Goal: Information Seeking & Learning: Learn about a topic

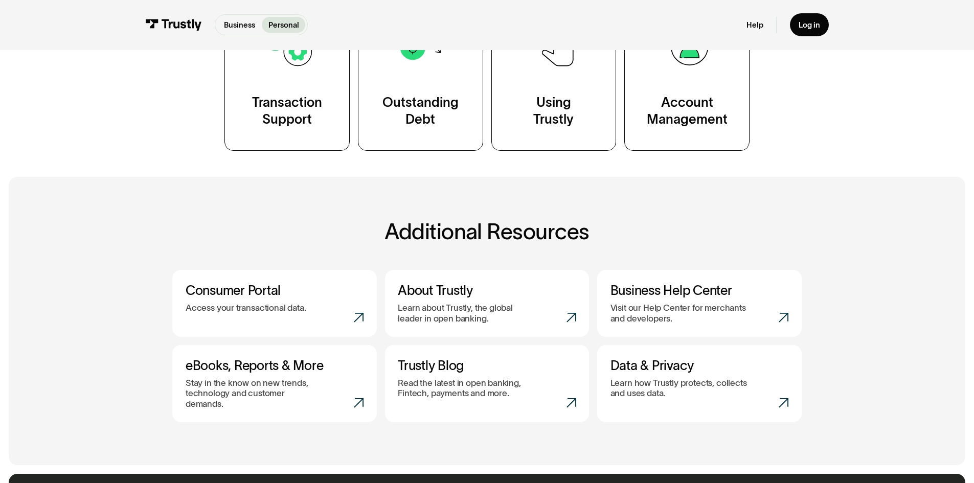
scroll to position [319, 0]
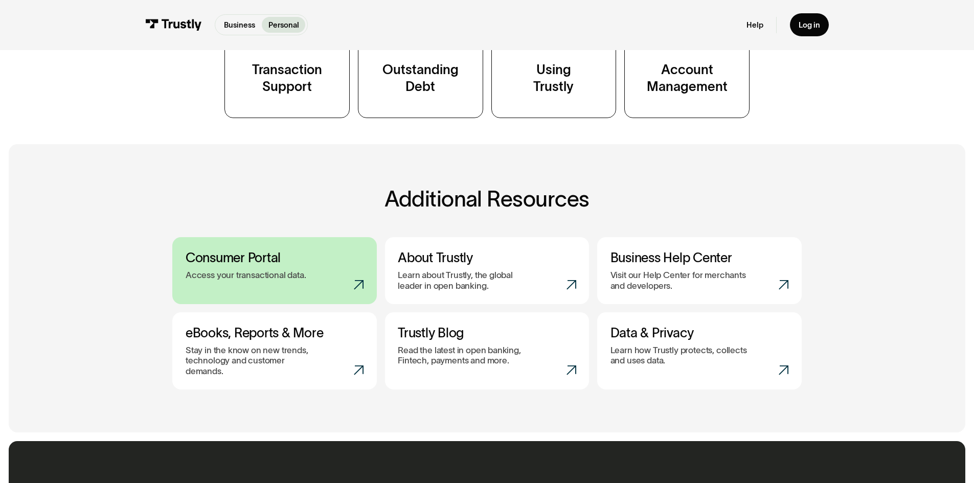
click at [319, 266] on h3 "Consumer Portal" at bounding box center [275, 258] width 178 height 16
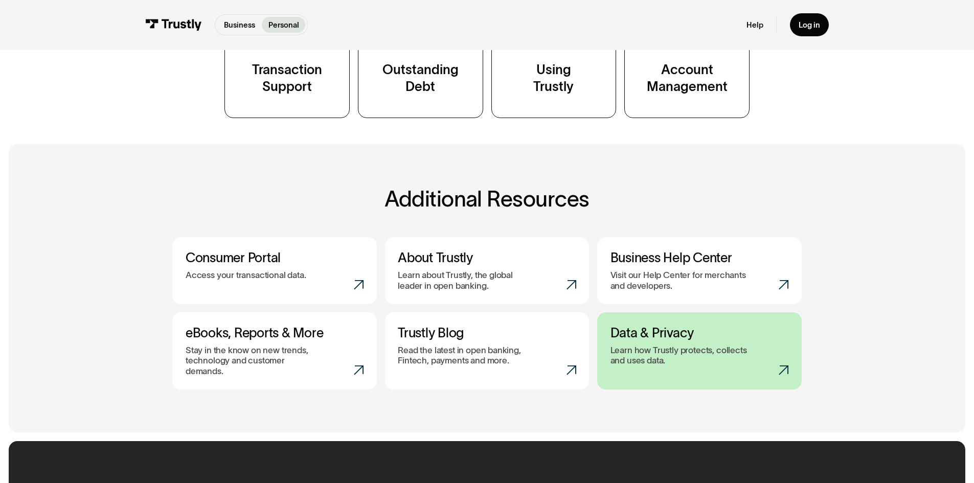
click at [687, 350] on p "Learn how Trustly protects, collects and uses data." at bounding box center [679, 355] width 138 height 21
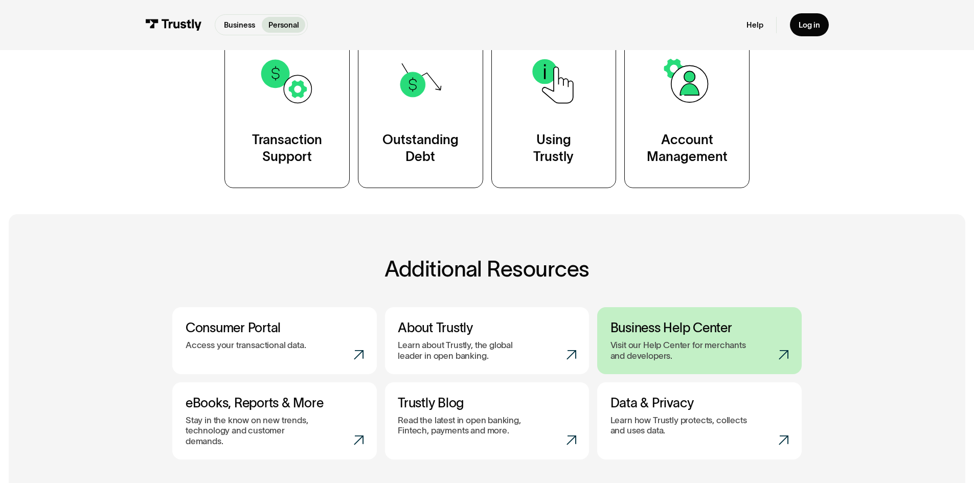
scroll to position [233, 0]
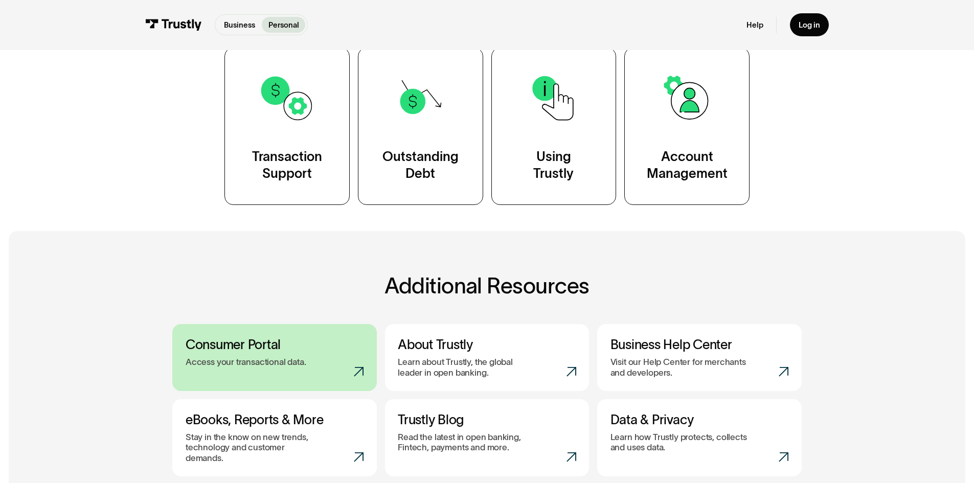
click at [314, 368] on link "Consumer Portal Access your transactional data." at bounding box center [274, 357] width 204 height 67
